Goal: Task Accomplishment & Management: Use online tool/utility

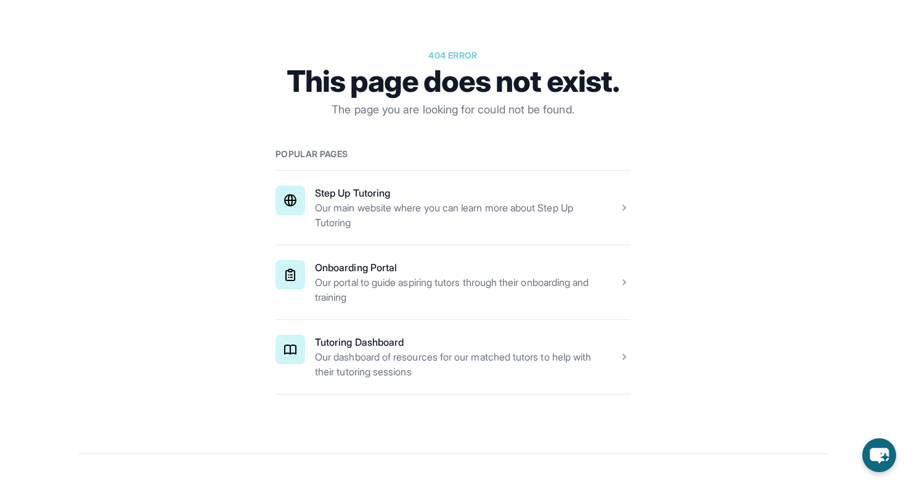
scroll to position [124, 0]
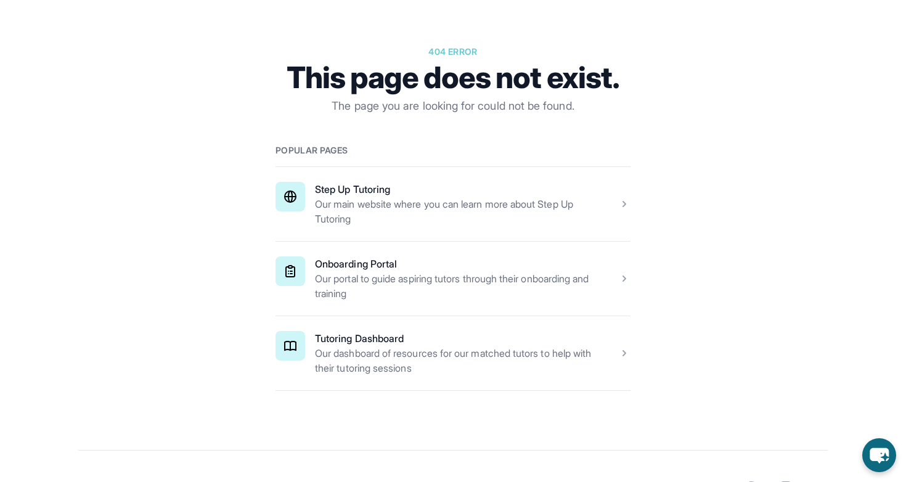
click at [478, 353] on span at bounding box center [452, 353] width 355 height 74
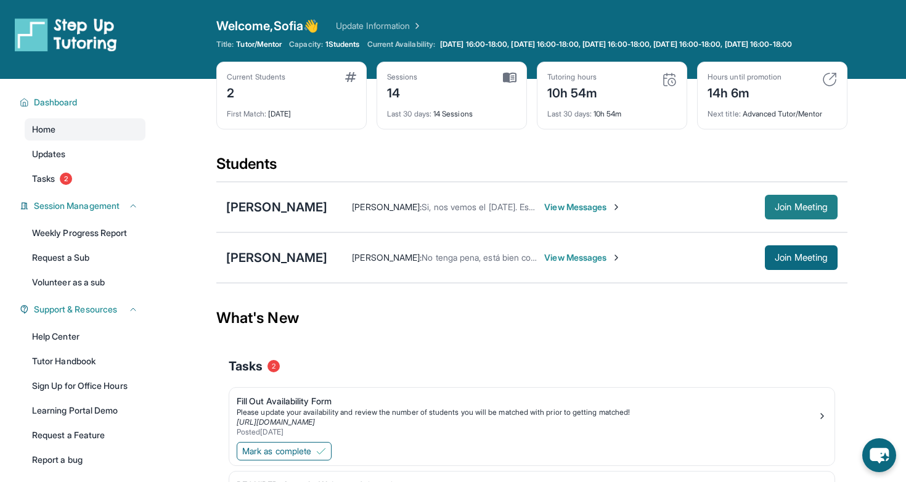
click at [801, 211] on span "Join Meeting" at bounding box center [801, 206] width 53 height 7
click at [807, 211] on span "Join Meeting" at bounding box center [801, 206] width 53 height 7
click at [810, 211] on span "Join Meeting" at bounding box center [801, 206] width 53 height 7
click at [784, 210] on button "Join Meeting" at bounding box center [801, 207] width 73 height 25
click at [798, 211] on span "Join Meeting" at bounding box center [801, 206] width 53 height 7
